Goal: Task Accomplishment & Management: Use online tool/utility

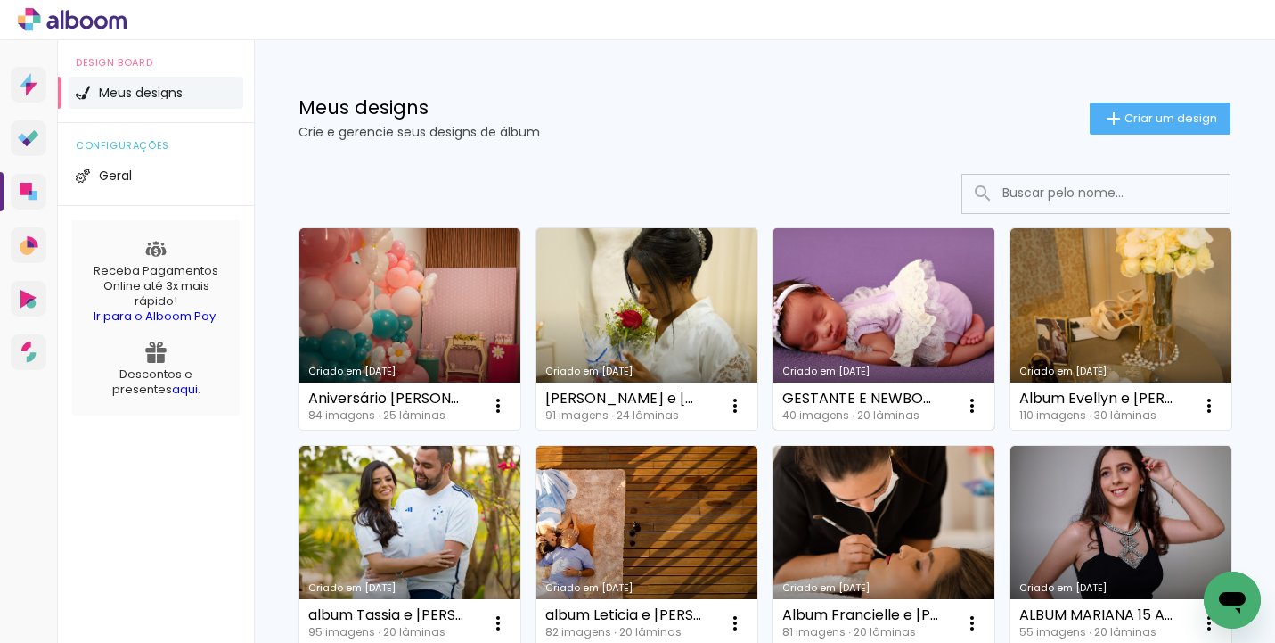
click at [808, 332] on link "Criado em [DATE]" at bounding box center [884, 328] width 221 height 201
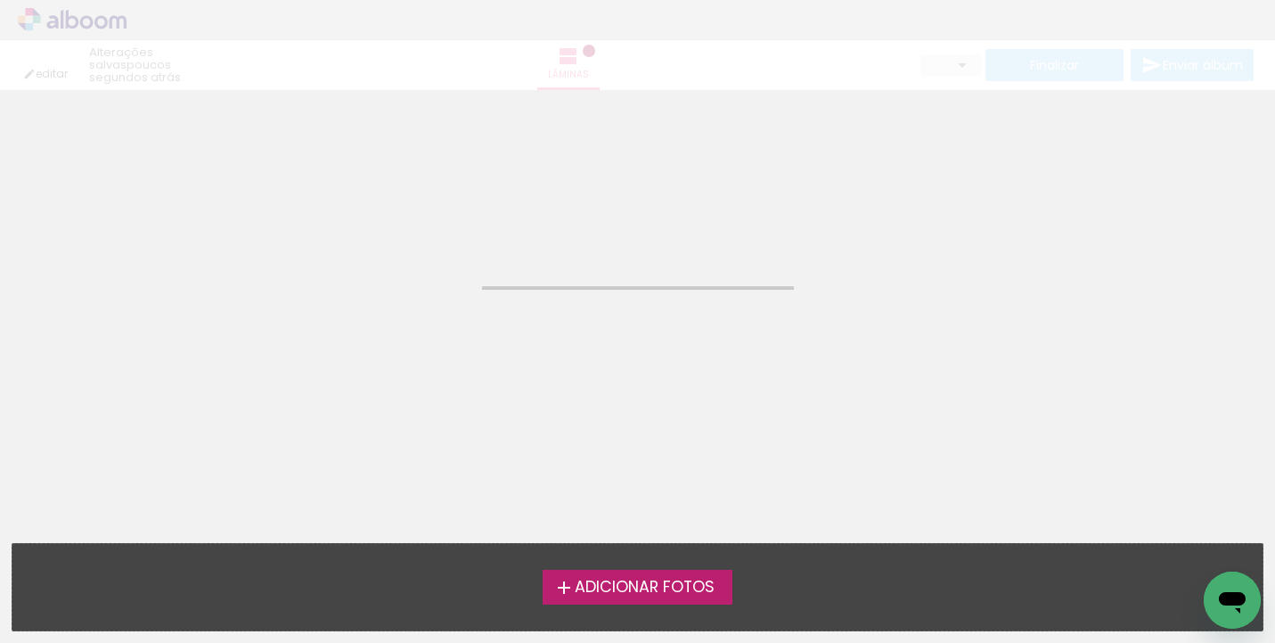
click at [808, 332] on neon-animated-pages "Confirmar Cancelar" at bounding box center [637, 366] width 1275 height 553
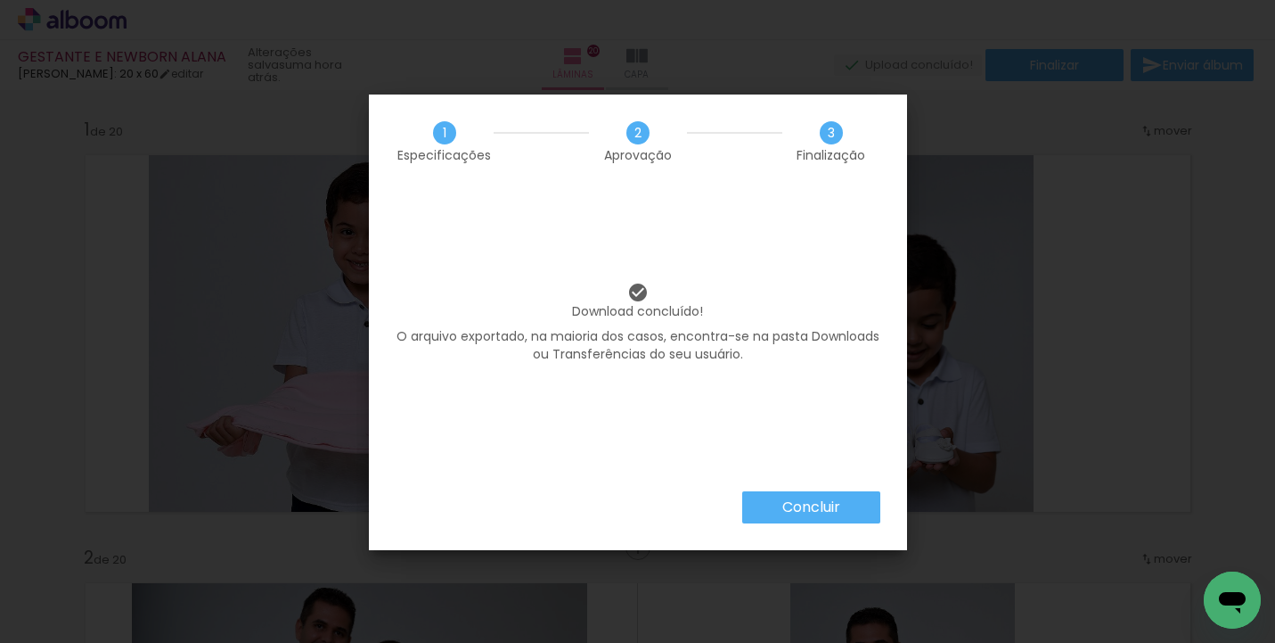
scroll to position [7487, 0]
click at [845, 504] on paper-button "Concluir" at bounding box center [811, 507] width 138 height 32
